Goal: Task Accomplishment & Management: Manage account settings

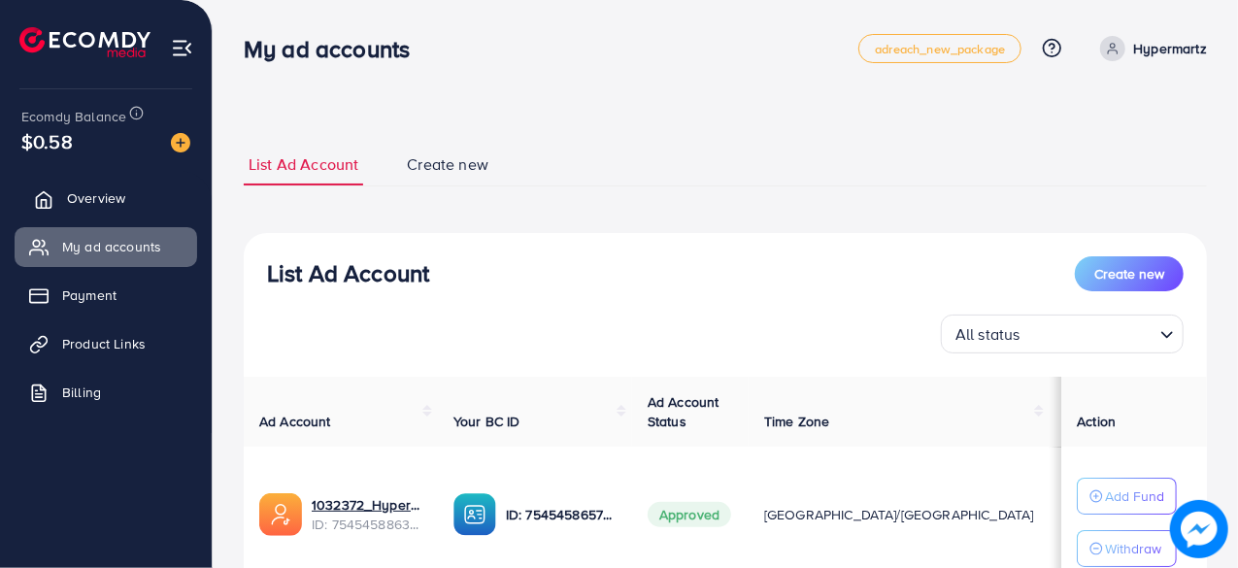
click at [112, 207] on span "Overview" at bounding box center [96, 197] width 58 height 19
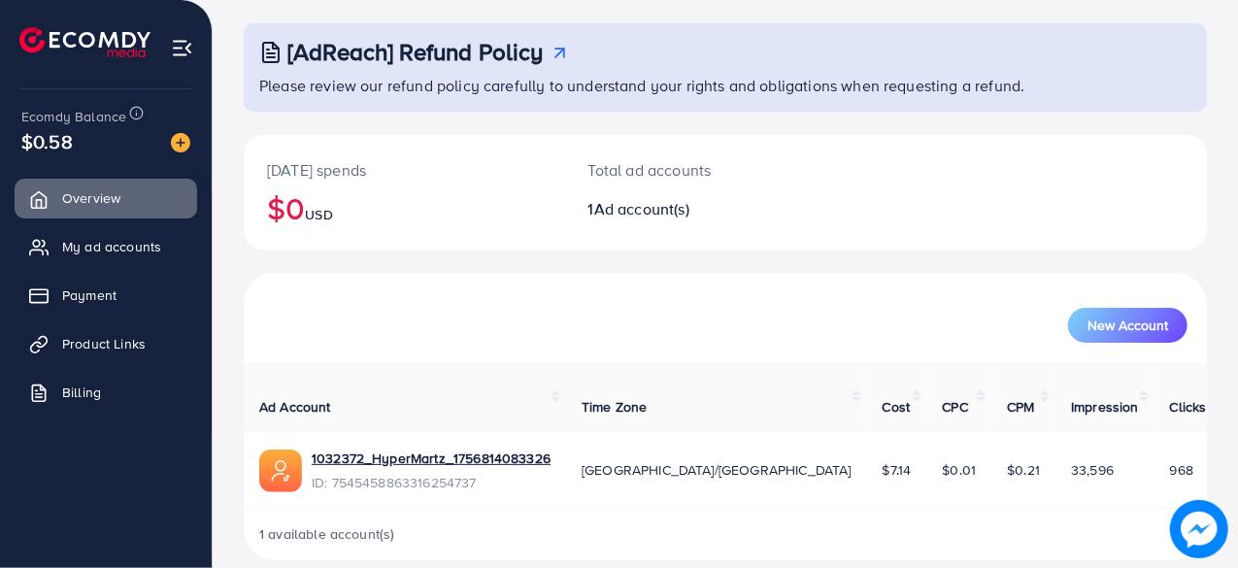
scroll to position [99, 0]
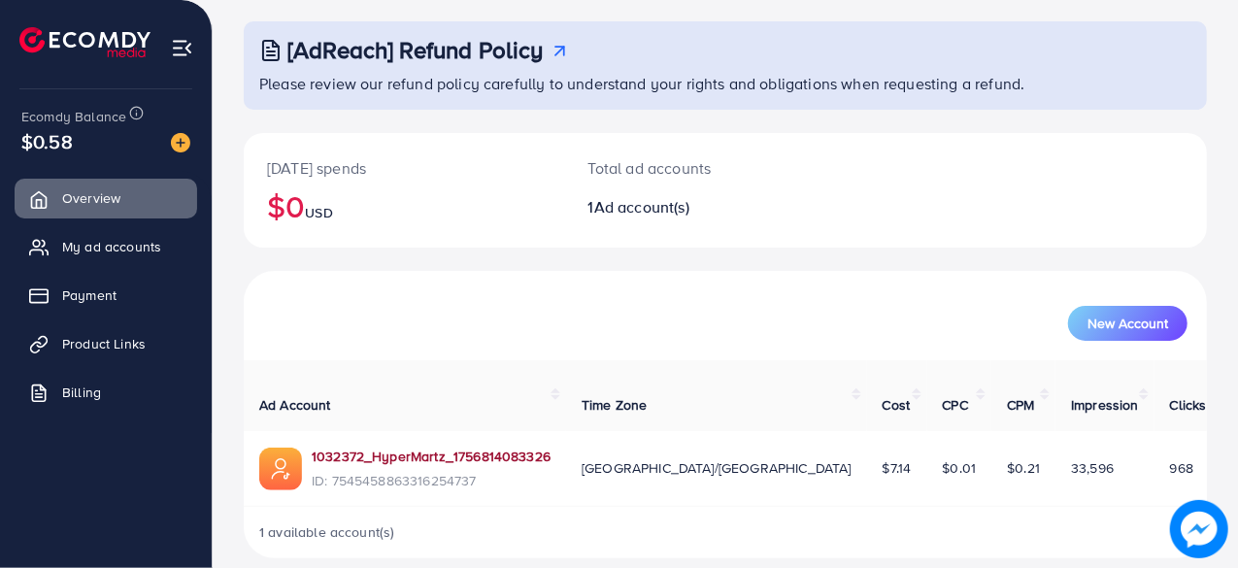
click at [470, 447] on link "1032372_HyperMartz_1756814083326" at bounding box center [431, 456] width 239 height 19
click at [407, 447] on link "1032372_HyperMartz_1756814083326" at bounding box center [431, 456] width 239 height 19
click at [943, 458] on span "$0.01" at bounding box center [960, 467] width 34 height 19
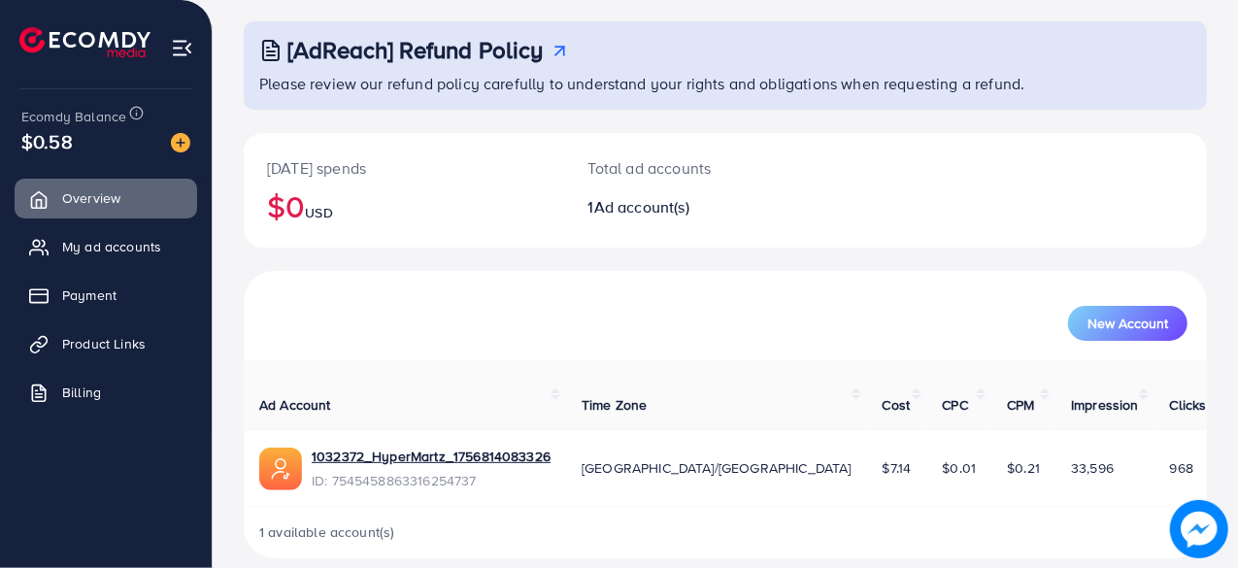
click at [1056, 446] on td "33,596" at bounding box center [1105, 469] width 99 height 76
click at [1071, 458] on span "33,596" at bounding box center [1092, 467] width 43 height 19
click at [1170, 458] on span "968" at bounding box center [1181, 467] width 23 height 19
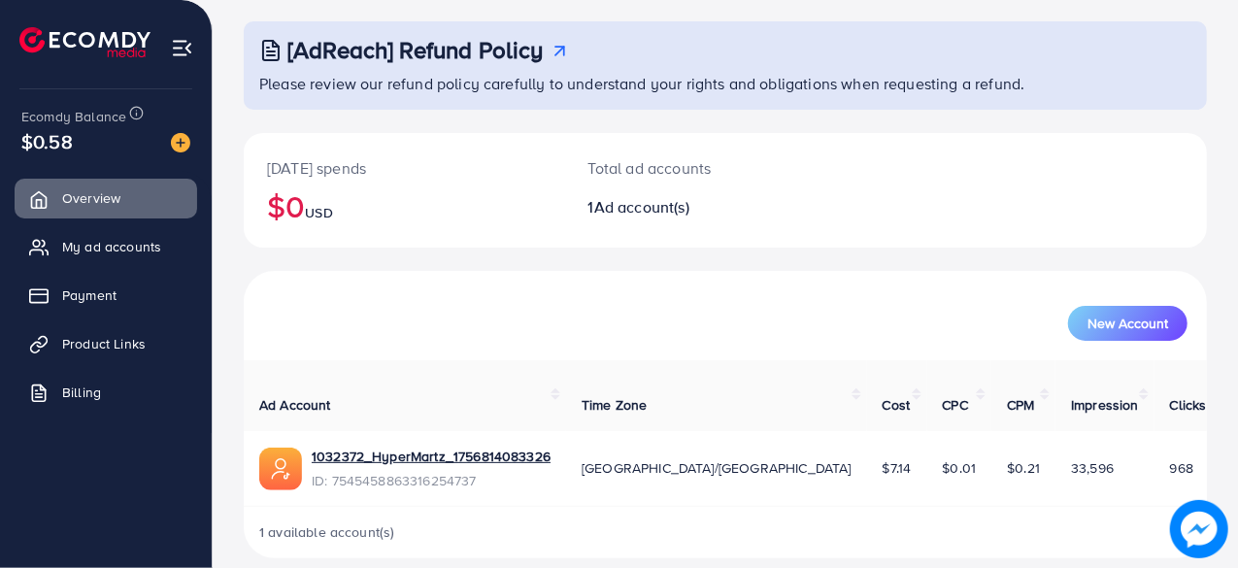
click at [1170, 458] on span "968" at bounding box center [1181, 467] width 23 height 19
click at [878, 321] on div "New Account" at bounding box center [725, 323] width 925 height 35
click at [1071, 458] on span "33,596" at bounding box center [1092, 467] width 43 height 19
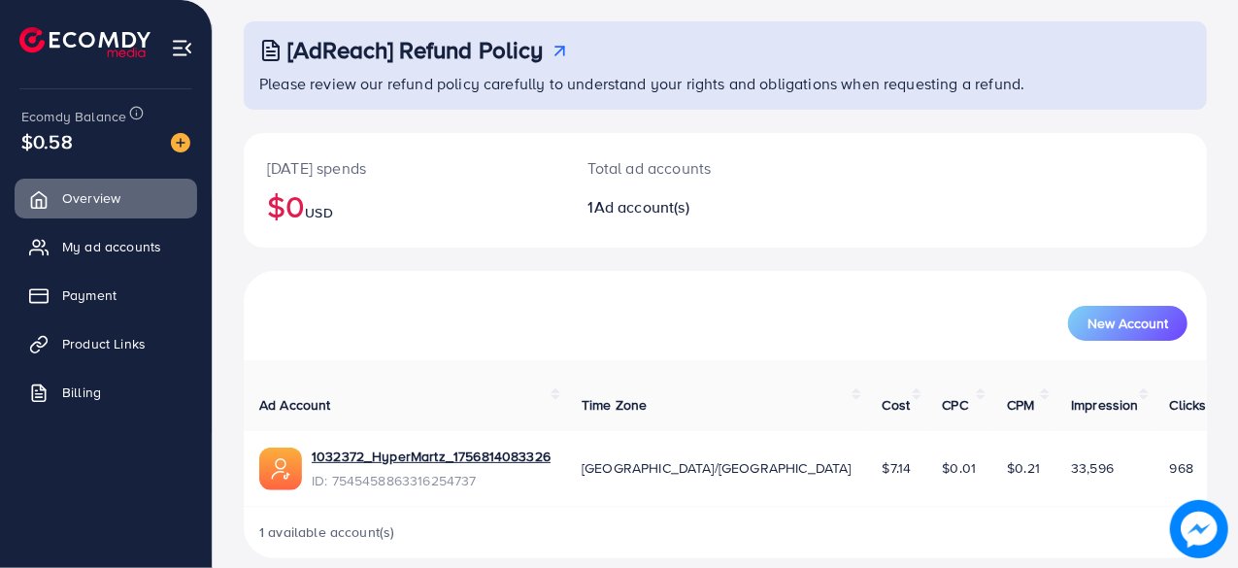
click at [920, 294] on div "New Account" at bounding box center [726, 315] width 956 height 50
click at [631, 217] on span "Ad account(s)" at bounding box center [641, 206] width 95 height 21
drag, startPoint x: 108, startPoint y: 262, endPoint x: 136, endPoint y: 283, distance: 34.8
click at [108, 262] on link "My ad accounts" at bounding box center [106, 246] width 183 height 39
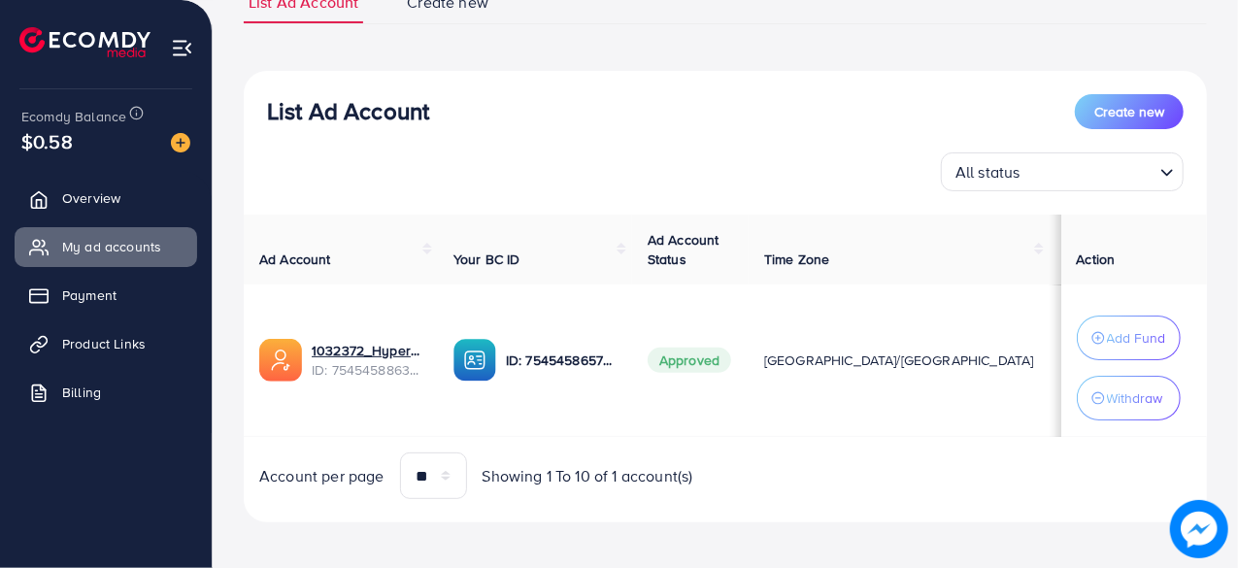
scroll to position [163, 0]
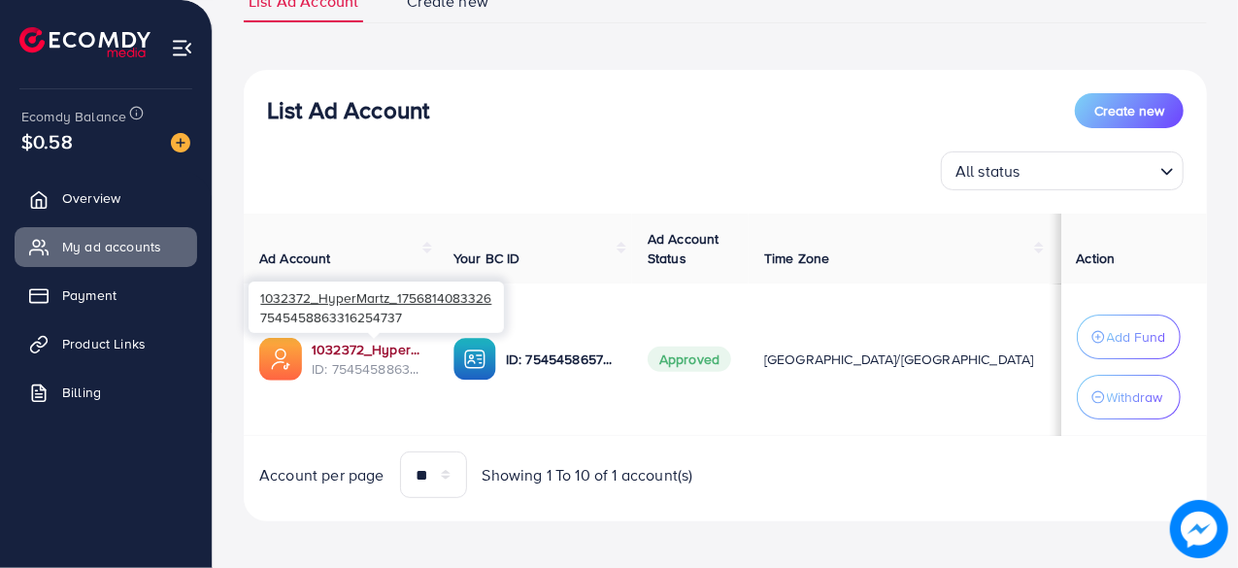
click at [354, 345] on link "1032372_HyperMartz_1756814083326" at bounding box center [367, 349] width 111 height 19
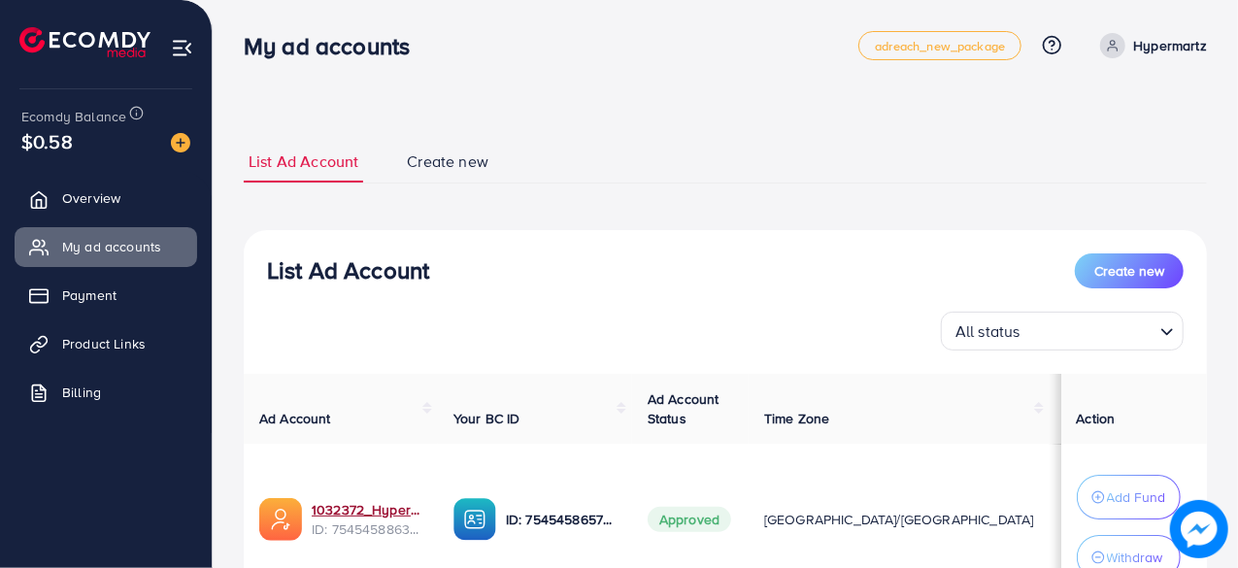
scroll to position [0, 0]
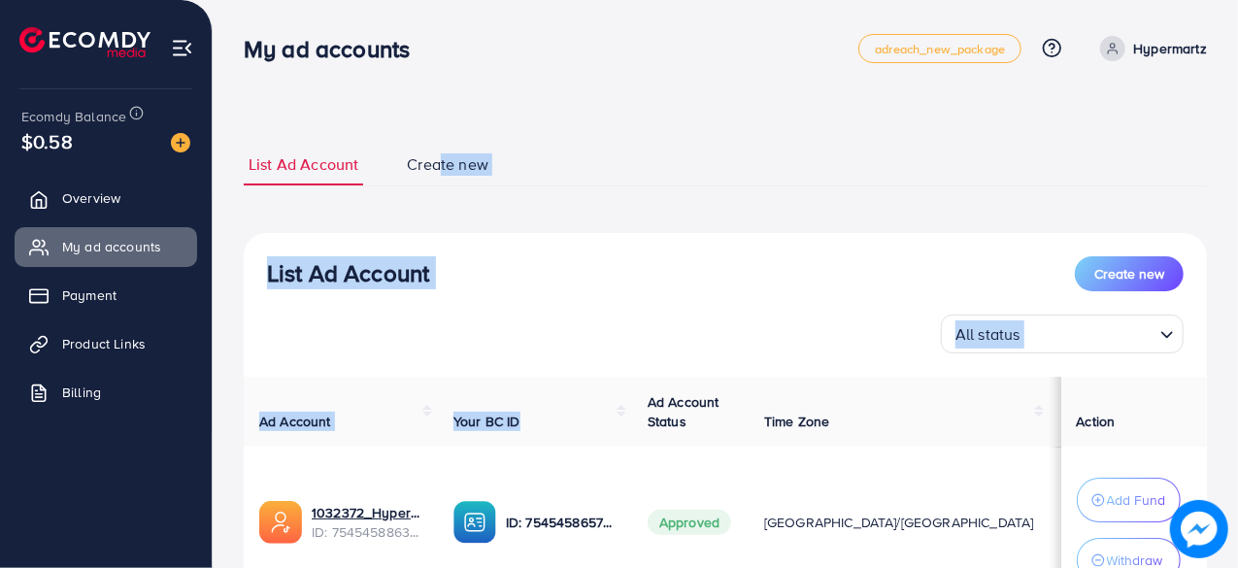
drag, startPoint x: 544, startPoint y: 411, endPoint x: 439, endPoint y: 148, distance: 283.3
click at [439, 148] on div "**********" at bounding box center [725, 414] width 963 height 541
click at [439, 148] on link "Create new" at bounding box center [447, 165] width 91 height 42
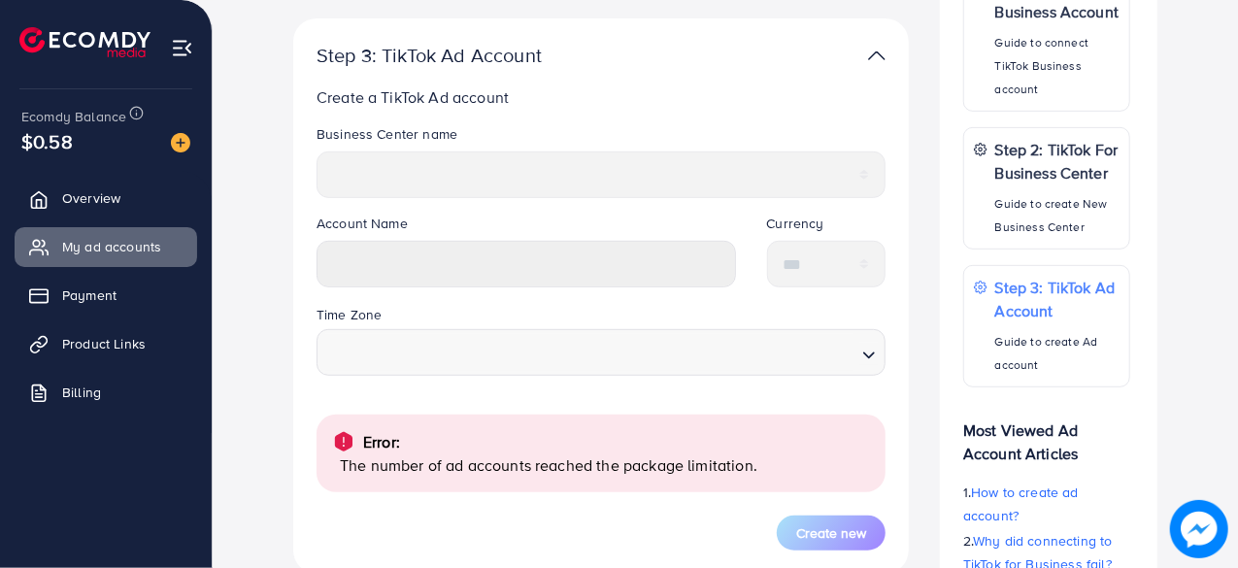
scroll to position [413, 0]
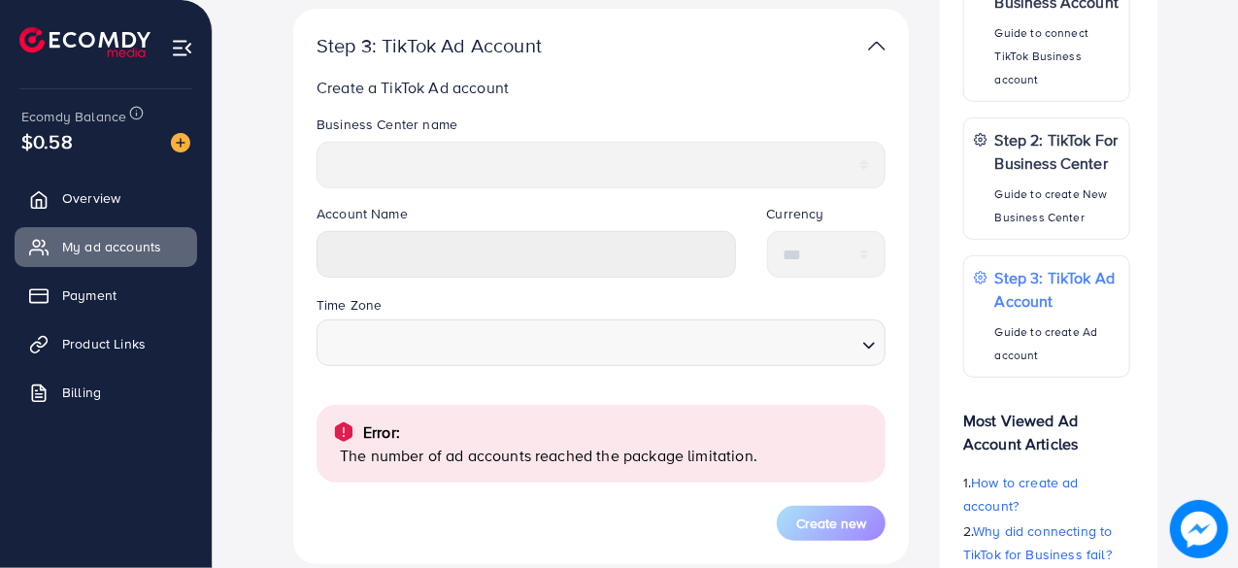
click at [550, 461] on p "The number of ad accounts reached the package limitation." at bounding box center [605, 455] width 530 height 23
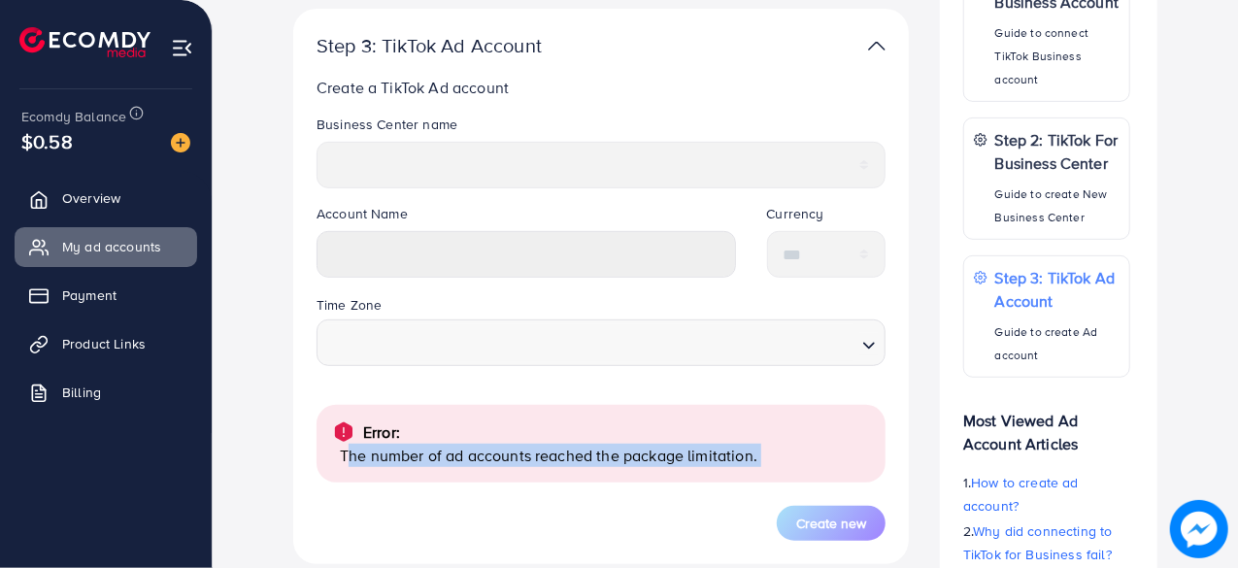
click at [550, 461] on p "The number of ad accounts reached the package limitation." at bounding box center [605, 455] width 530 height 23
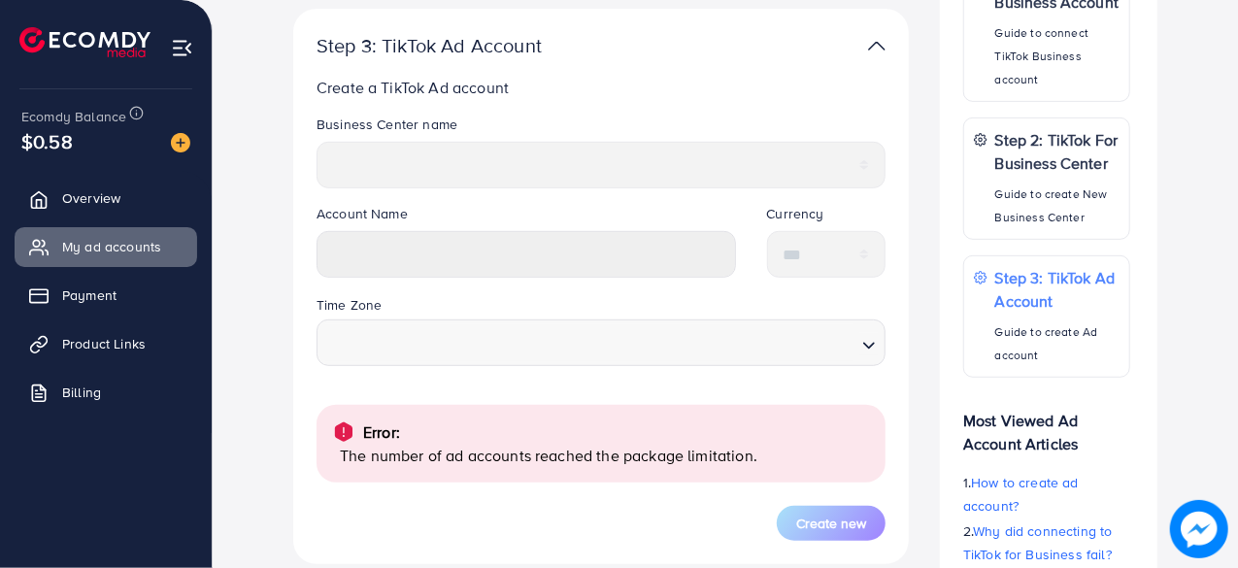
click at [682, 434] on div "Error:" at bounding box center [601, 431] width 538 height 23
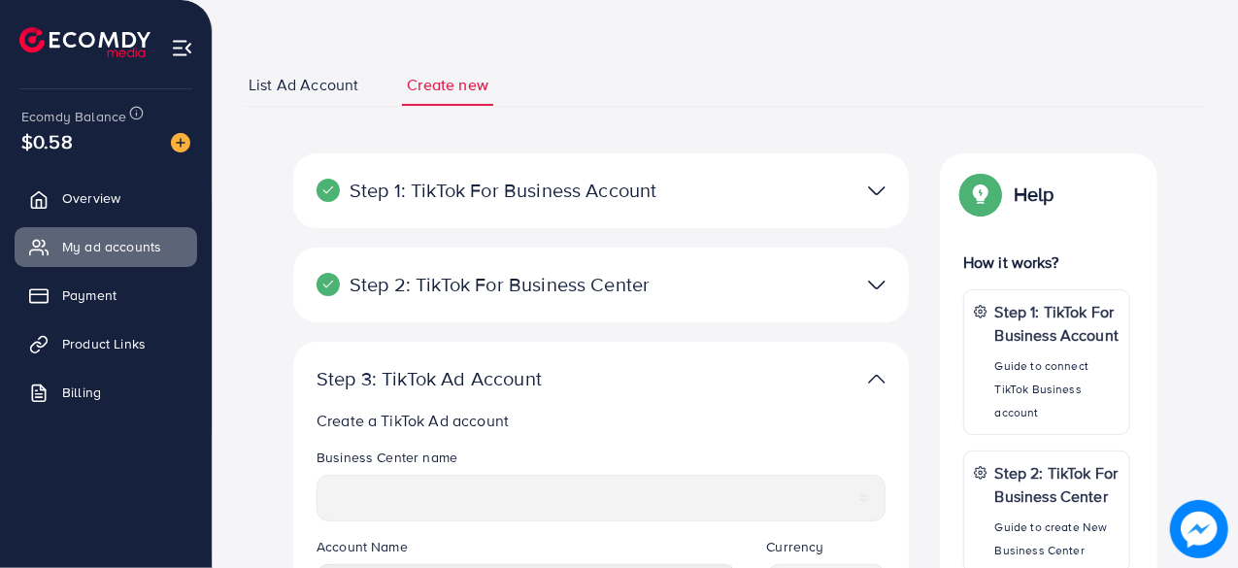
scroll to position [23, 0]
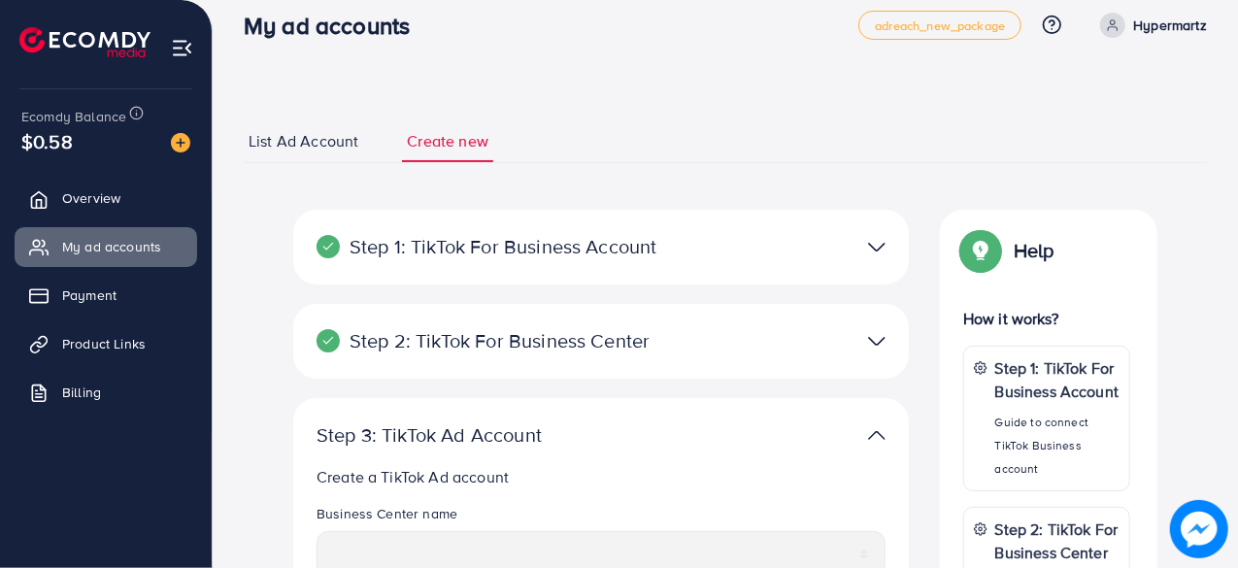
click at [290, 143] on span "List Ad Account" at bounding box center [304, 141] width 110 height 22
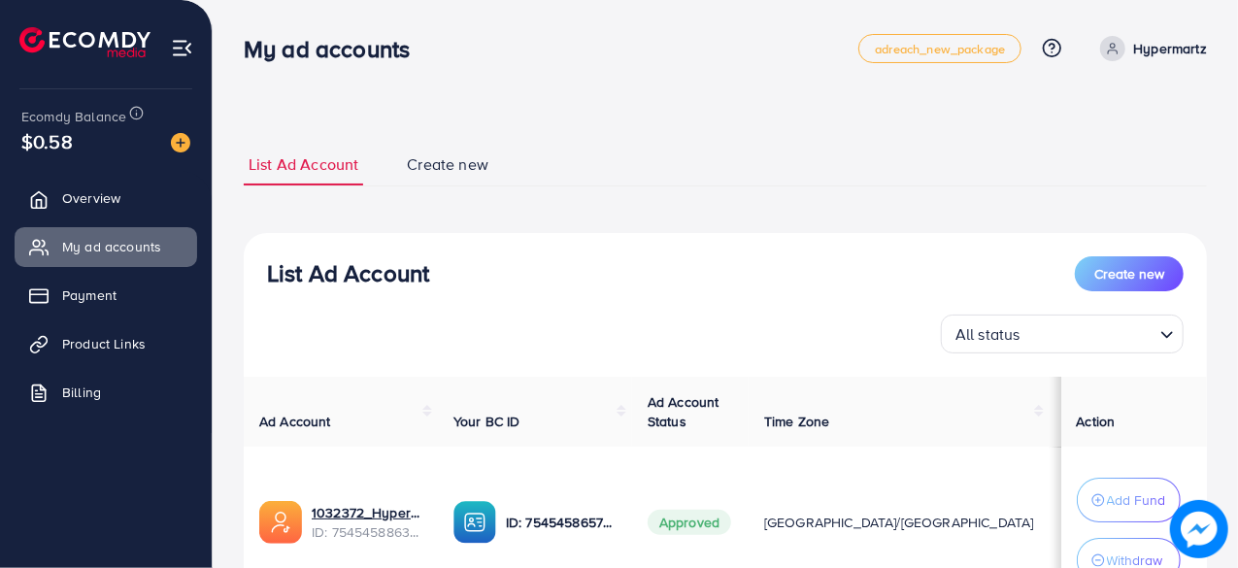
scroll to position [169, 0]
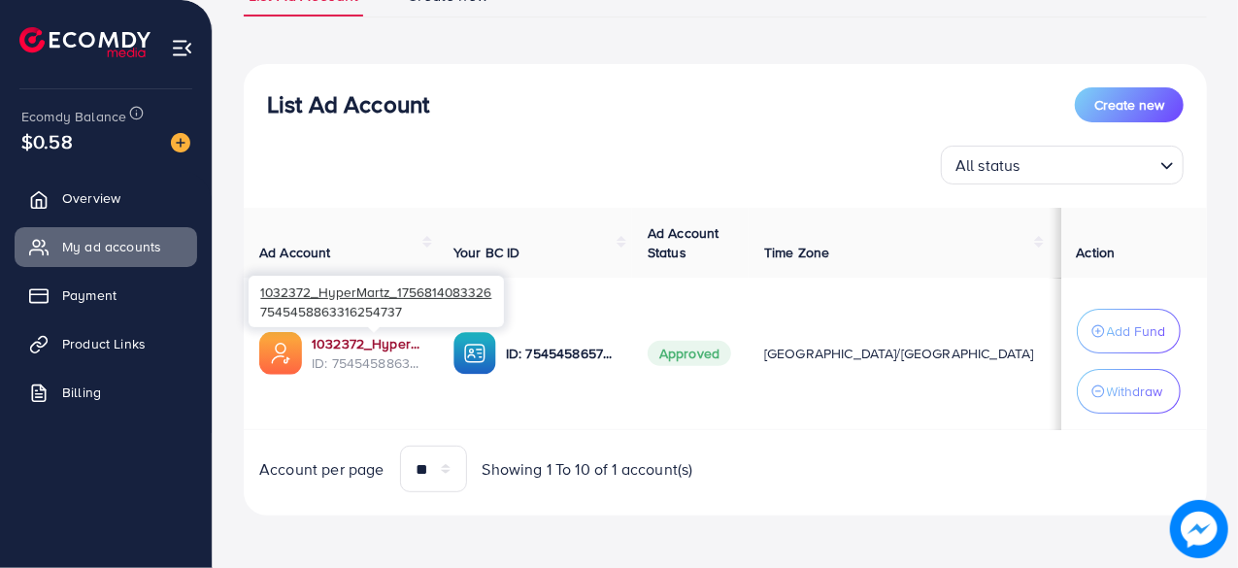
click at [384, 347] on link "1032372_HyperMartz_1756814083326" at bounding box center [367, 343] width 111 height 19
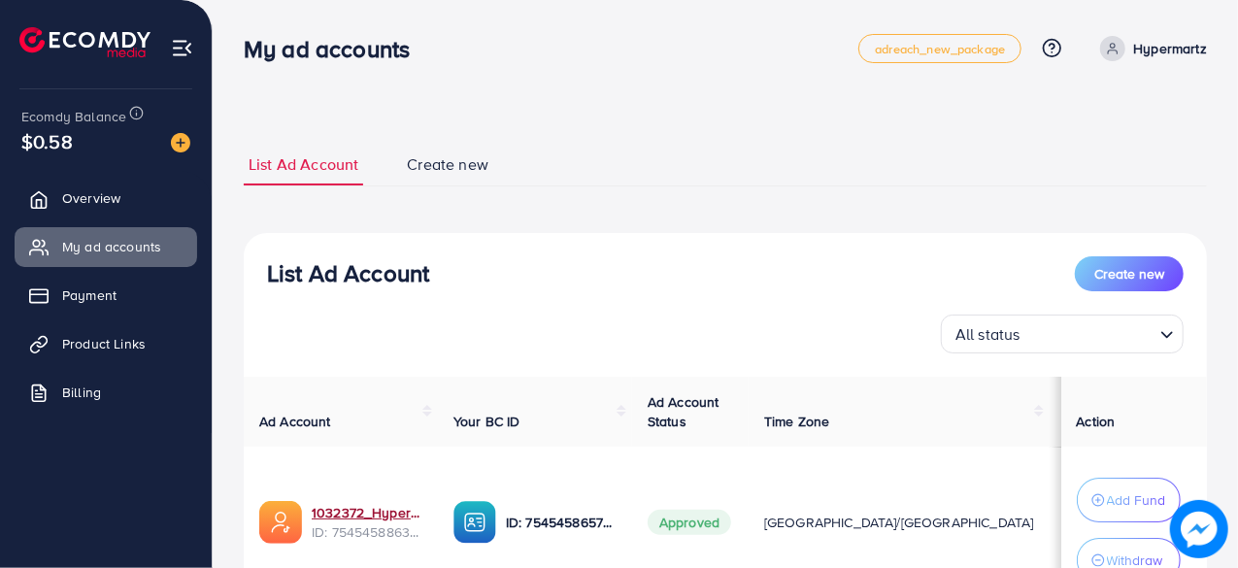
scroll to position [84, 0]
